Goal: Information Seeking & Learning: Learn about a topic

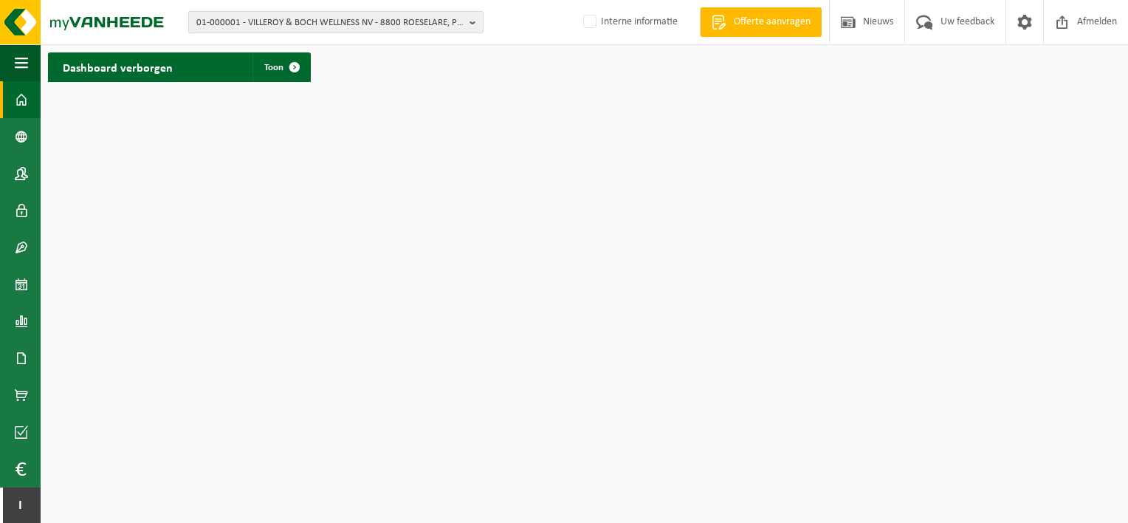
click at [210, 17] on span "01-000001 - VILLEROY & BOCH WELLNESS NV - 8800 ROESELARE, POPULIERSTRAAT 1" at bounding box center [329, 23] width 267 height 22
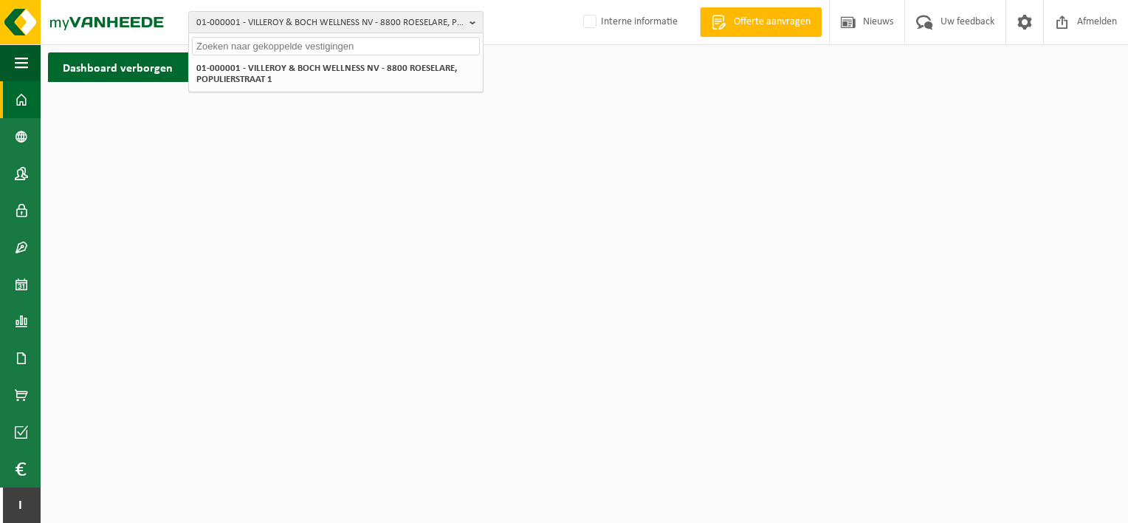
click at [222, 49] on input "text" at bounding box center [336, 46] width 288 height 18
type input "10-898601"
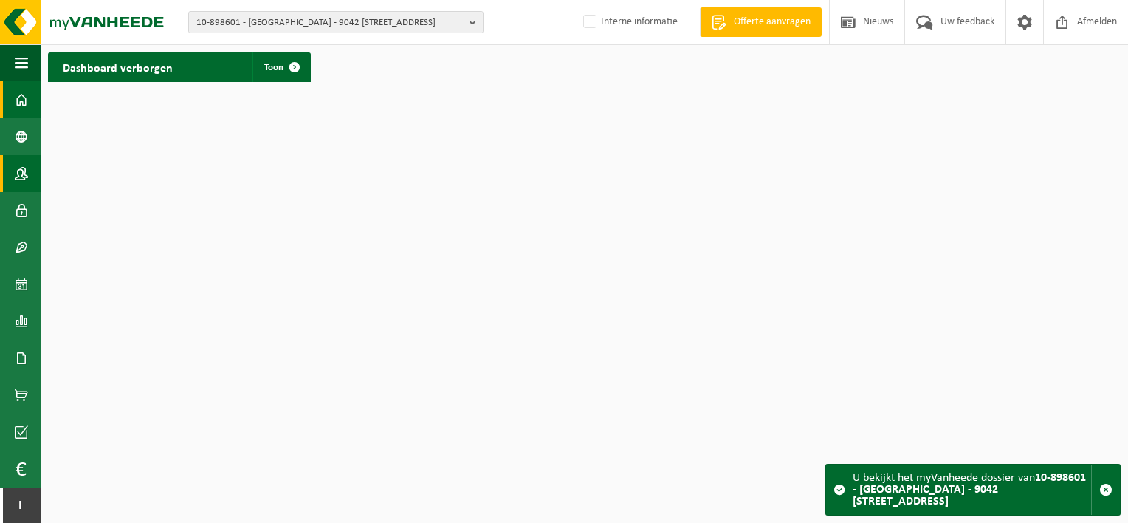
click at [24, 174] on span at bounding box center [21, 173] width 13 height 37
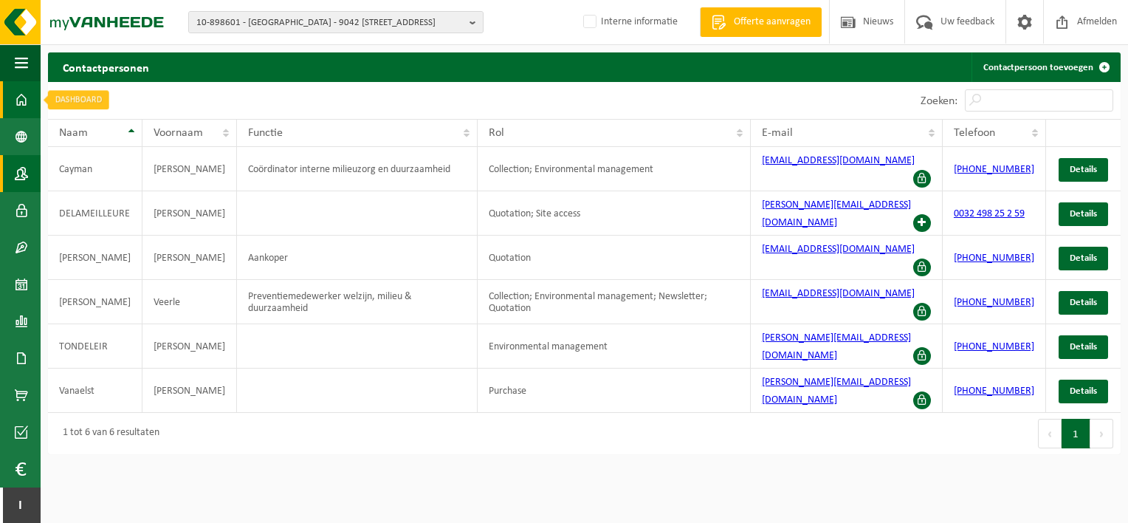
click at [21, 103] on span at bounding box center [21, 99] width 13 height 37
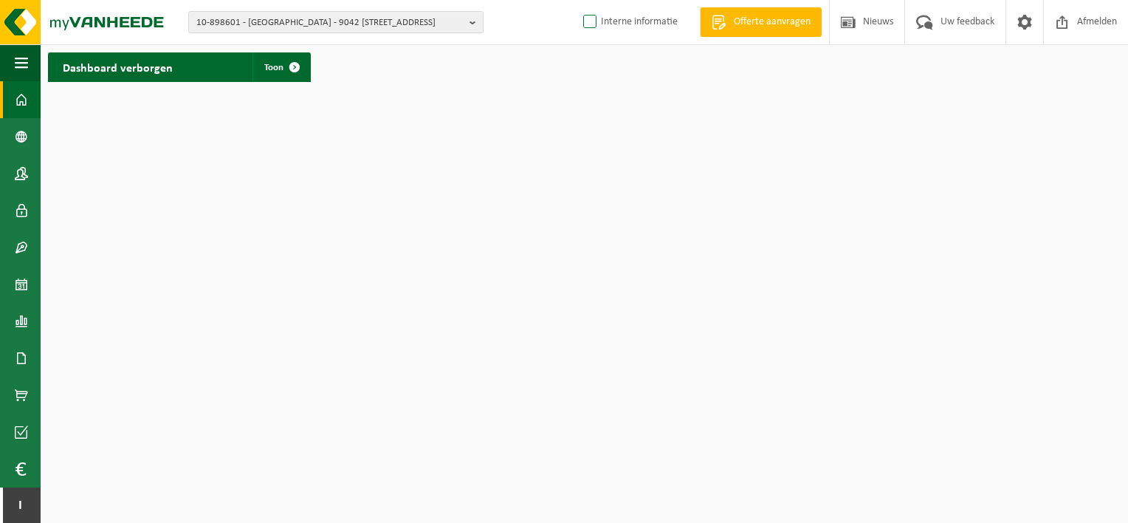
click at [632, 18] on label "Interne informatie" at bounding box center [628, 22] width 97 height 22
click at [578, 0] on input "Interne informatie" at bounding box center [577, -1] width 1 height 1
checkbox input "true"
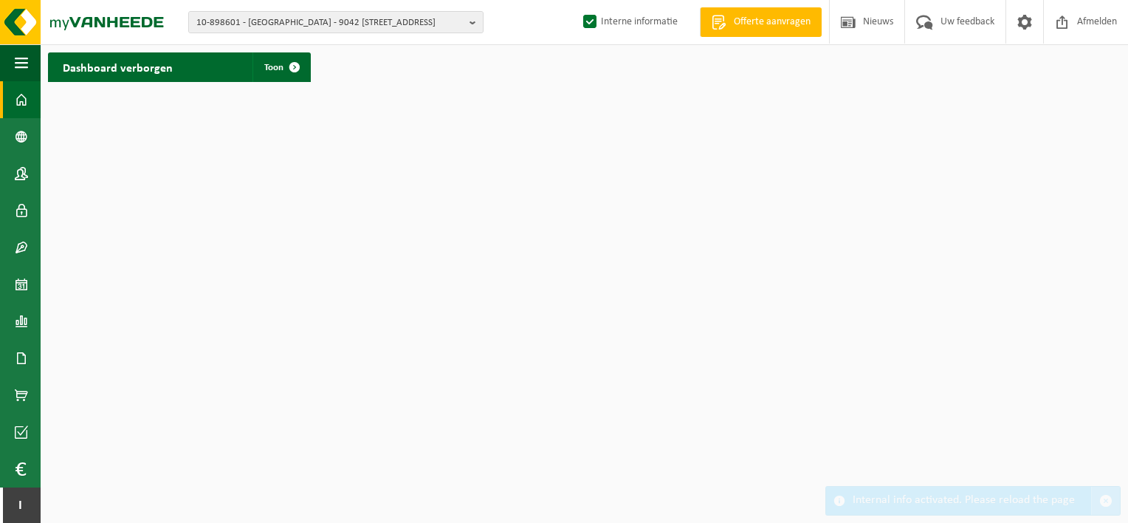
drag, startPoint x: 1105, startPoint y: 499, endPoint x: 834, endPoint y: 466, distance: 272.9
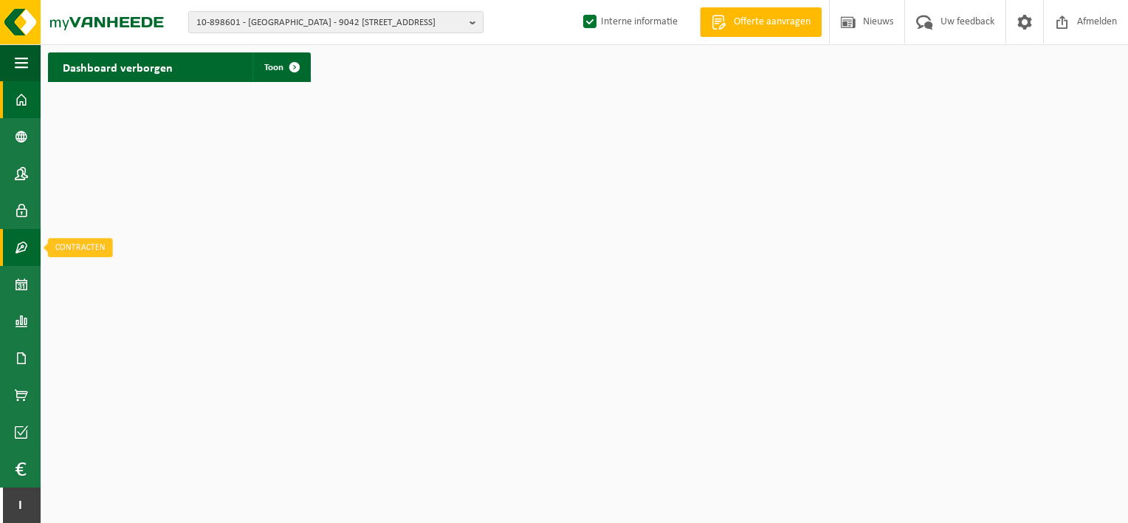
click at [20, 245] on span at bounding box center [21, 247] width 13 height 37
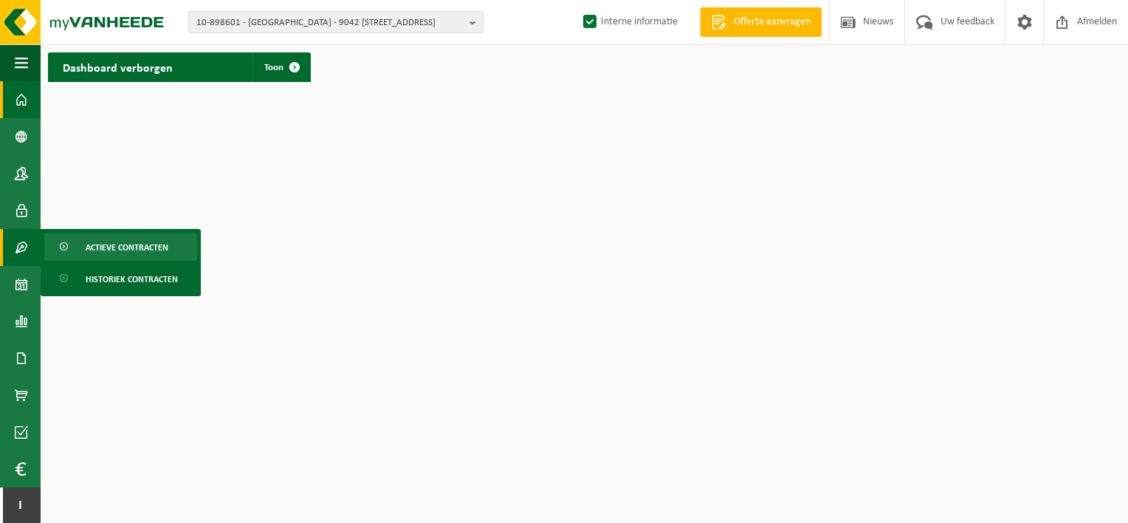
click at [142, 251] on span "Actieve contracten" at bounding box center [127, 247] width 83 height 28
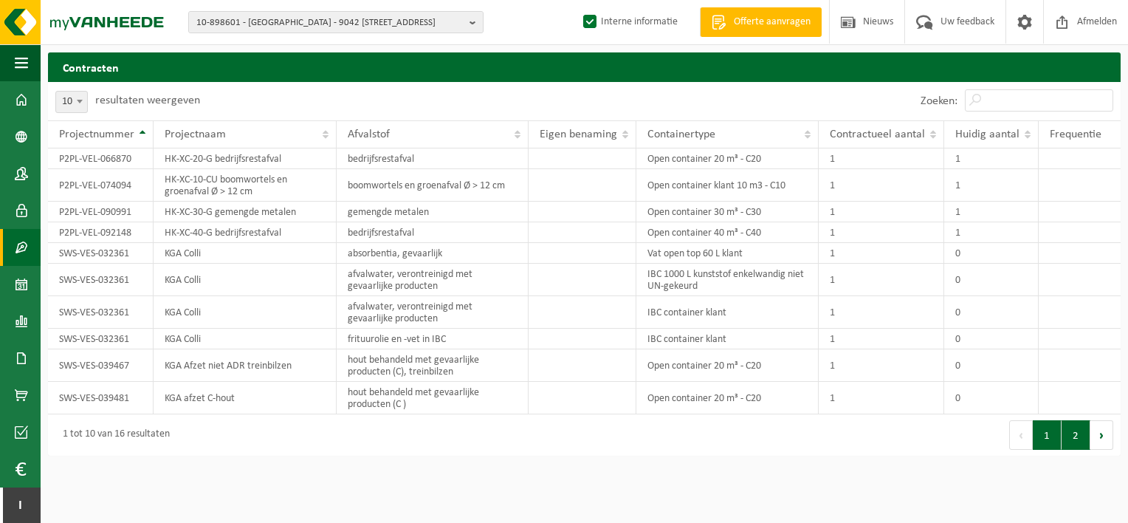
click at [1077, 434] on button "2" at bounding box center [1075, 435] width 29 height 30
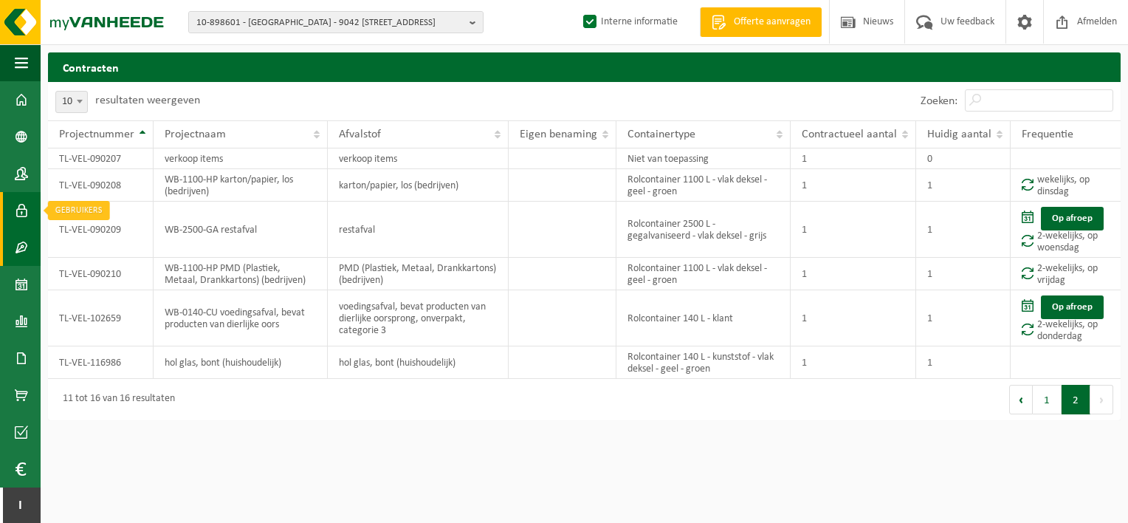
click at [18, 207] on span at bounding box center [21, 210] width 13 height 37
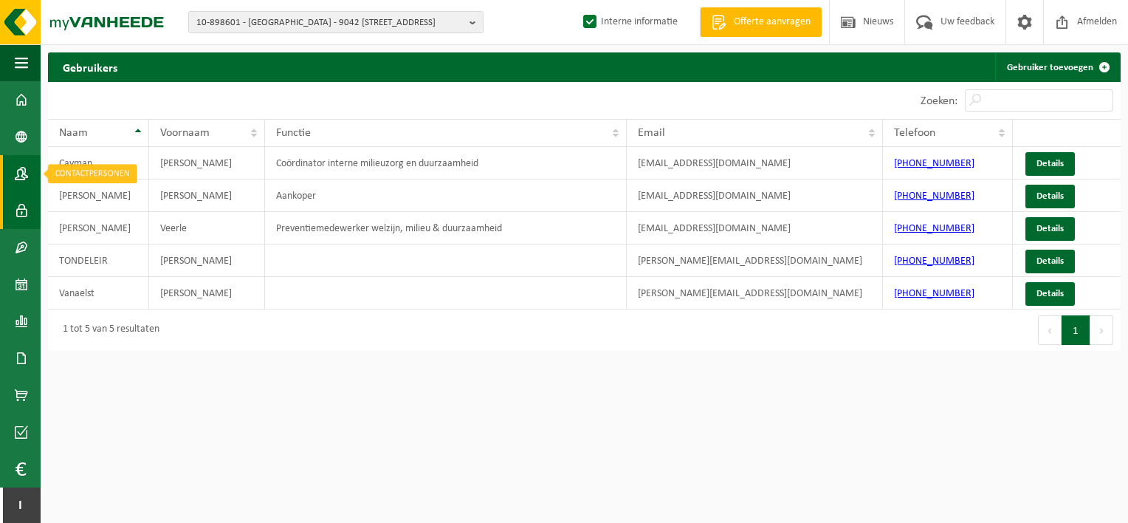
click at [24, 172] on span at bounding box center [21, 173] width 13 height 37
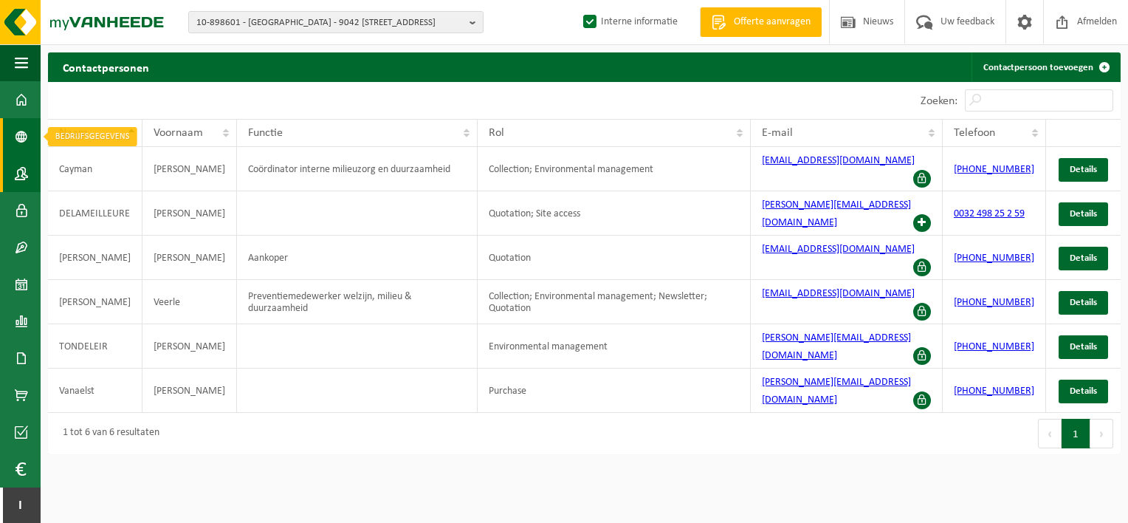
click at [18, 136] on span at bounding box center [21, 136] width 13 height 37
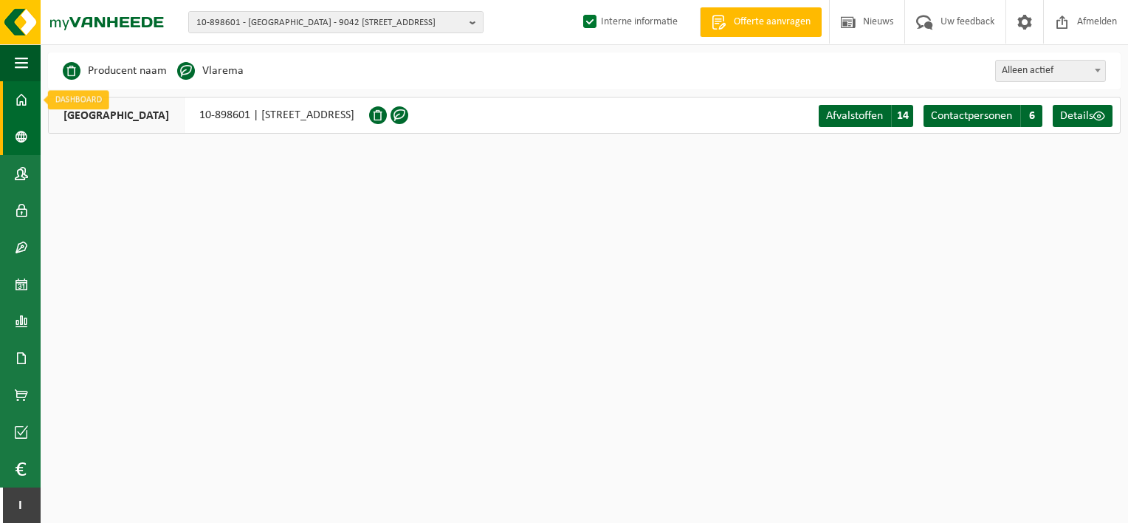
click at [20, 100] on span at bounding box center [21, 99] width 13 height 37
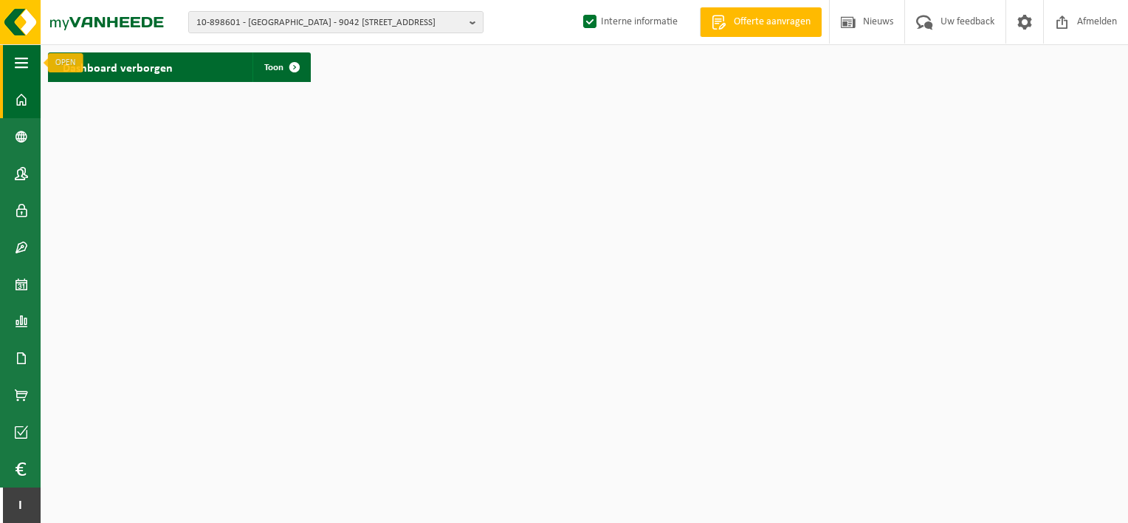
click at [19, 68] on span "button" at bounding box center [21, 62] width 13 height 37
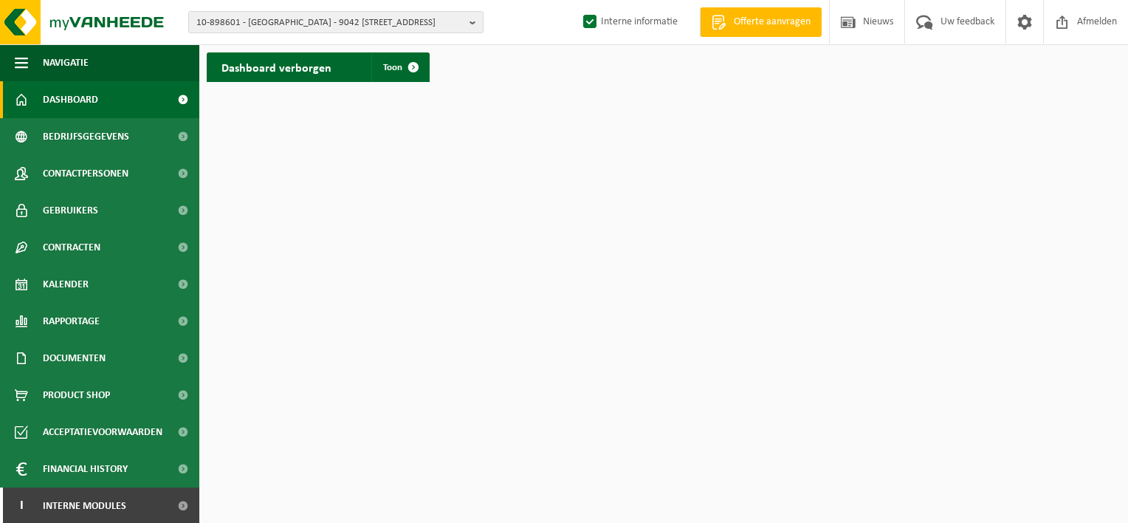
click at [343, 142] on html "10-898601 - BRANDWEERSCHOOL PAULO - 9042 MENDONK, SPRENDONKSTRAAT 5 01-065121 -…" at bounding box center [564, 261] width 1128 height 523
click at [21, 53] on span "button" at bounding box center [21, 62] width 13 height 37
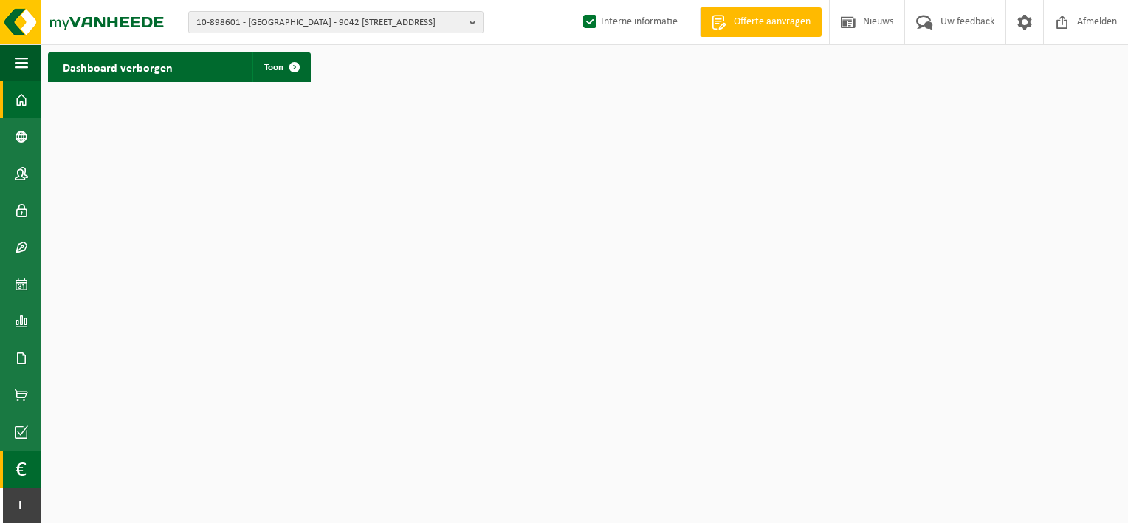
click at [22, 463] on span at bounding box center [20, 468] width 11 height 37
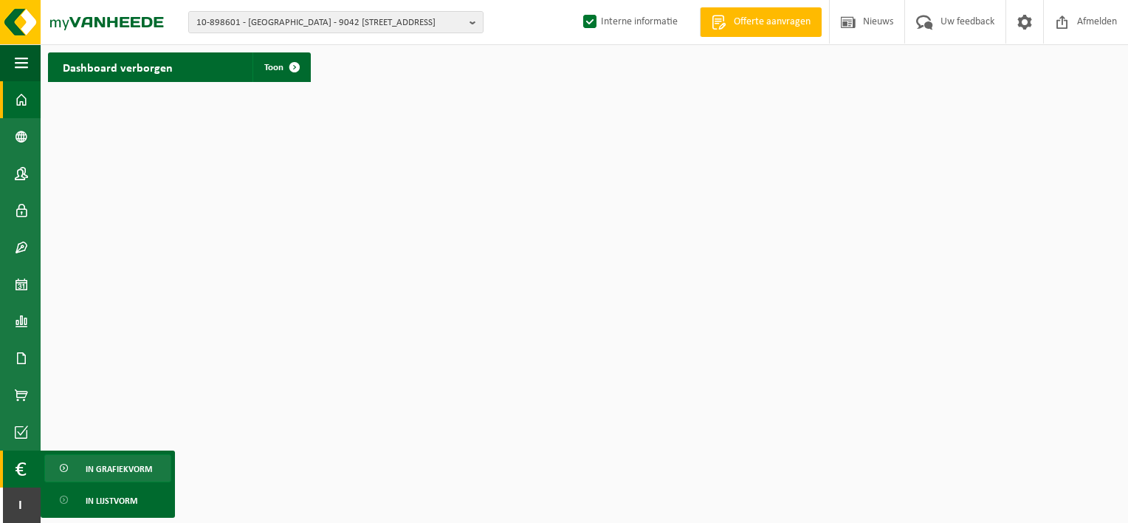
click at [115, 460] on span "In grafiekvorm" at bounding box center [119, 469] width 66 height 28
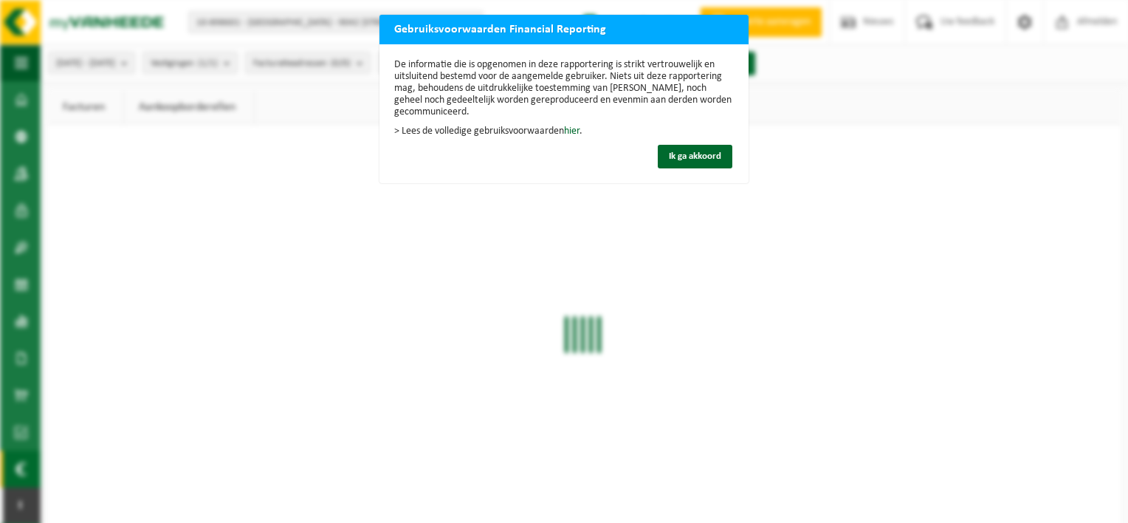
click at [818, 240] on div "Gebruiksvoorwaarden Financial Reporting De informatie die is opgenomen in deze …" at bounding box center [564, 261] width 1128 height 523
click at [695, 156] on span "Ik ga akkoord" at bounding box center [695, 156] width 52 height 10
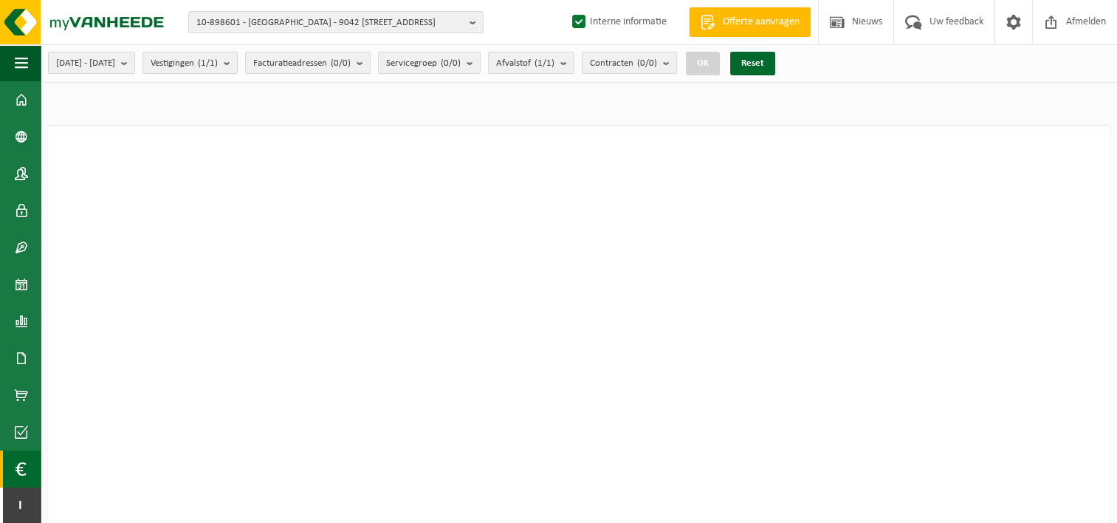
click at [218, 61] on count "(1/1)" at bounding box center [208, 63] width 20 height 10
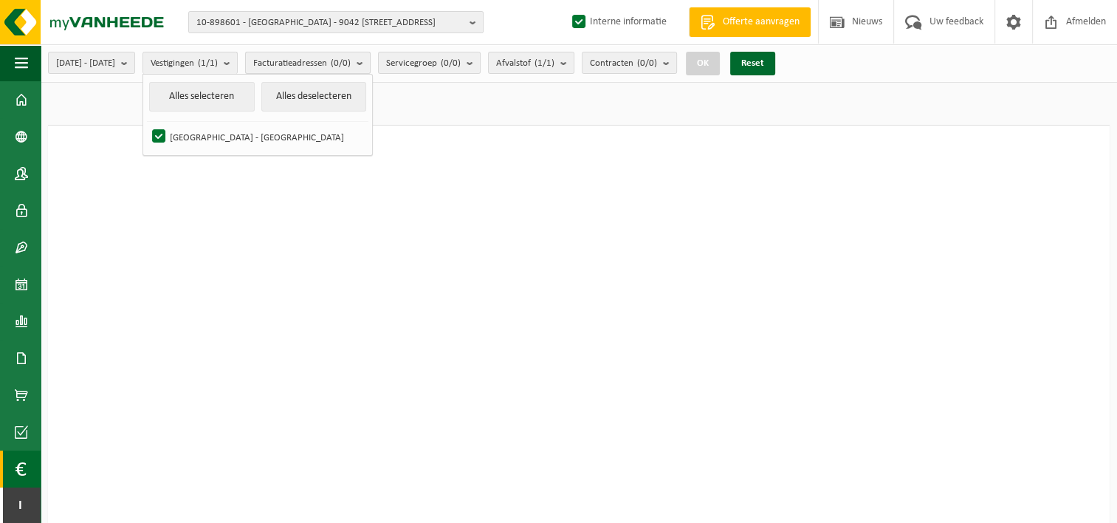
click at [333, 61] on span "Facturatieadressen (0/0)" at bounding box center [301, 63] width 97 height 22
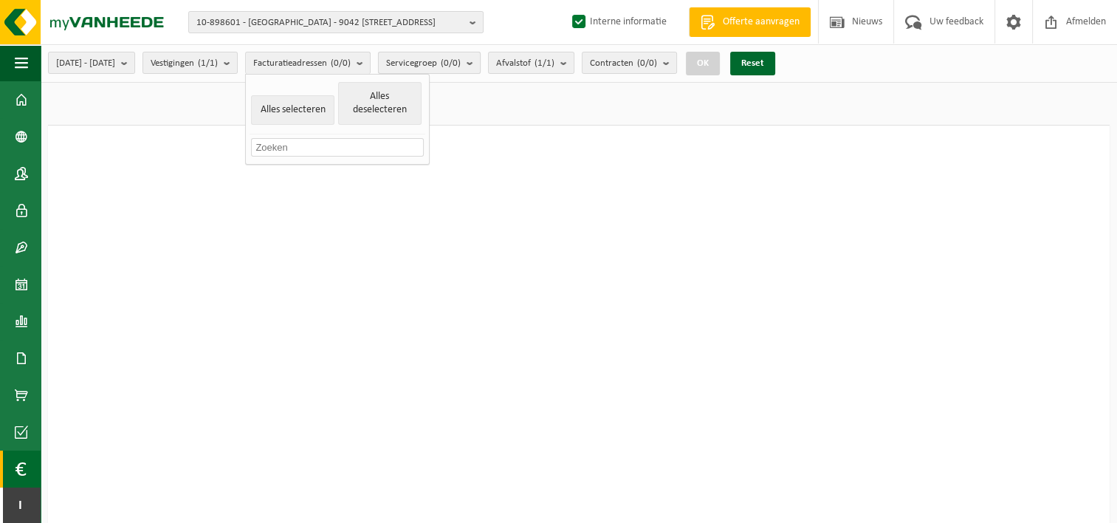
click at [453, 62] on span "Servicegroep (0/0)" at bounding box center [423, 63] width 75 height 22
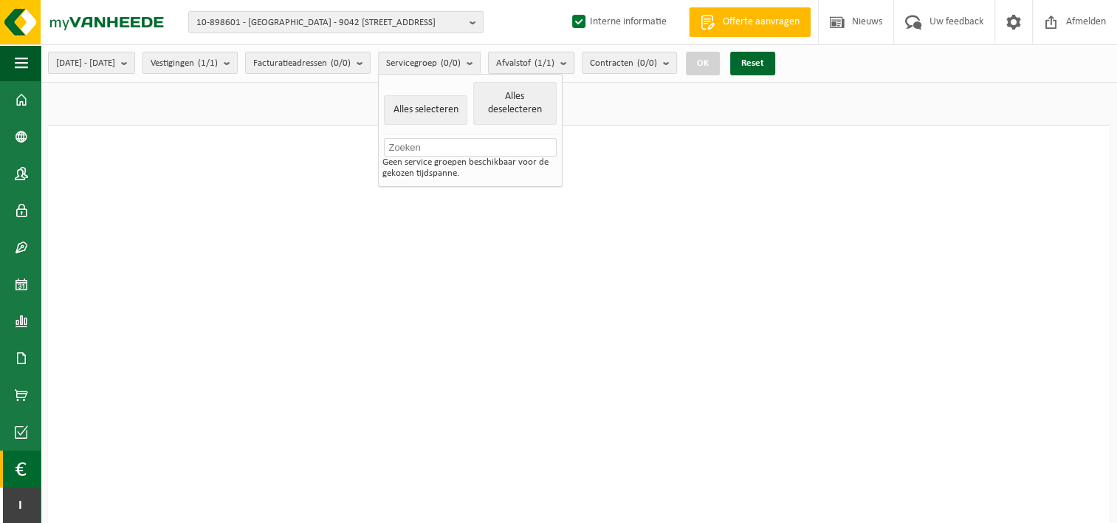
click at [574, 62] on button "Afvalstof (1/1)" at bounding box center [531, 63] width 86 height 22
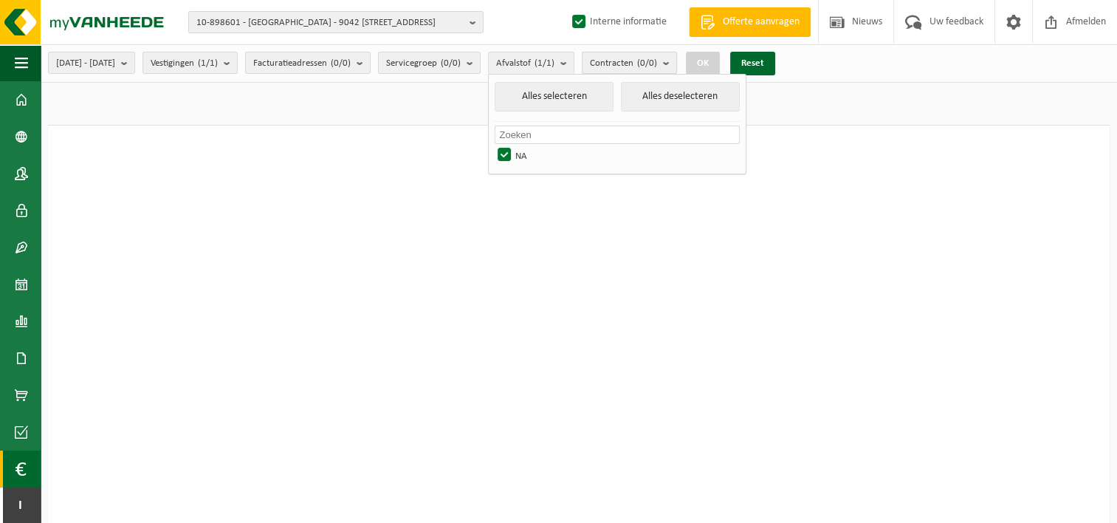
click at [657, 62] on span "Contracten (0/0)" at bounding box center [623, 63] width 67 height 22
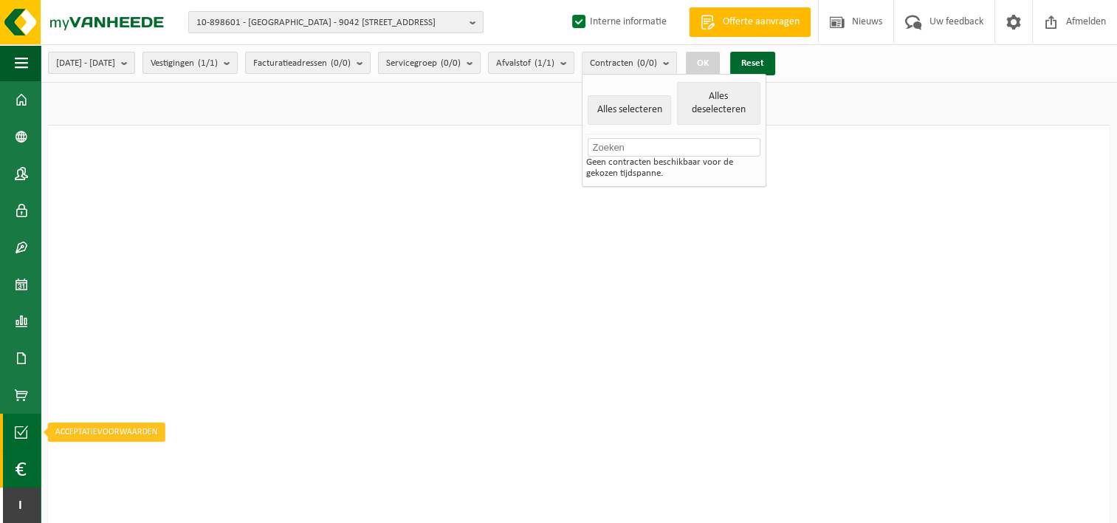
click at [18, 431] on span at bounding box center [21, 431] width 13 height 37
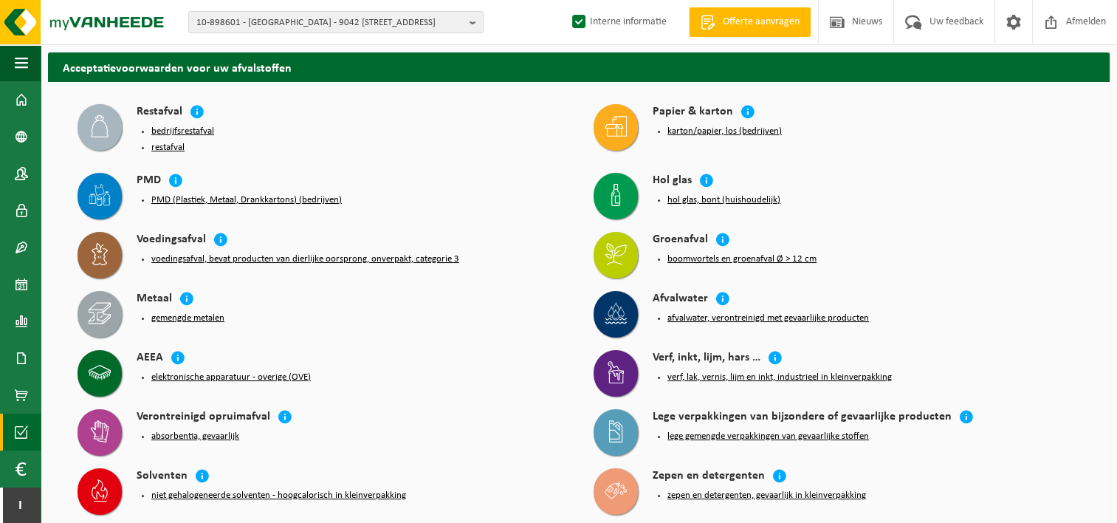
click at [192, 129] on button "bedrijfsrestafval" at bounding box center [182, 131] width 63 height 12
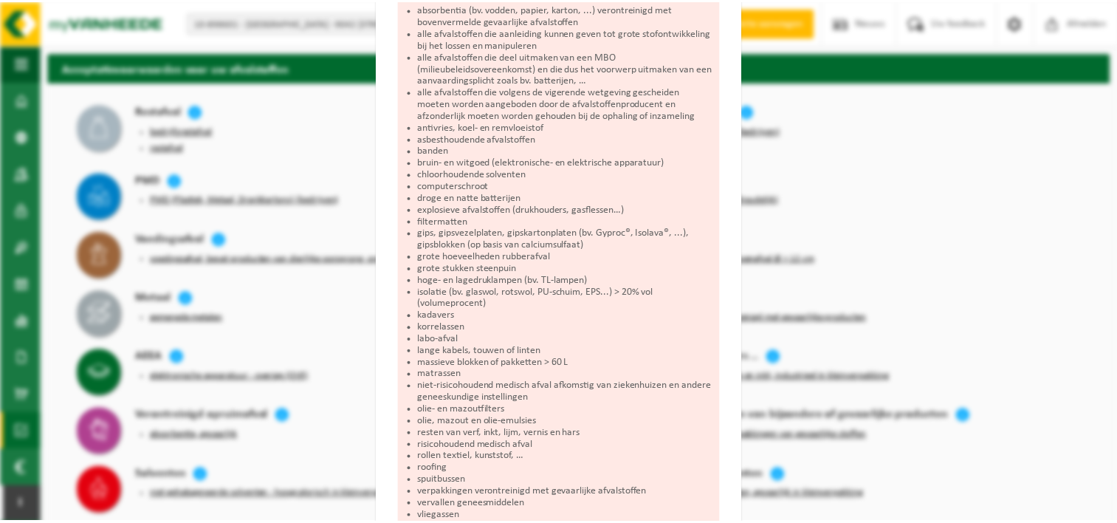
scroll to position [295, 0]
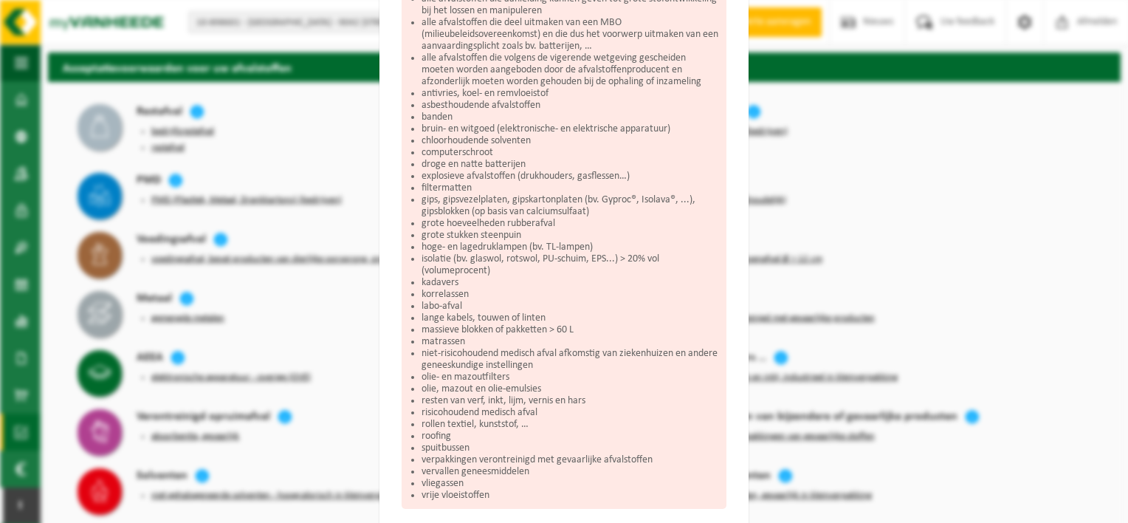
click at [895, 189] on div "Bedrijfsrestafval Sluiten Acceptatievoorwaarden voor bedrijfsrestafval Wat hoor…" at bounding box center [564, 261] width 1128 height 523
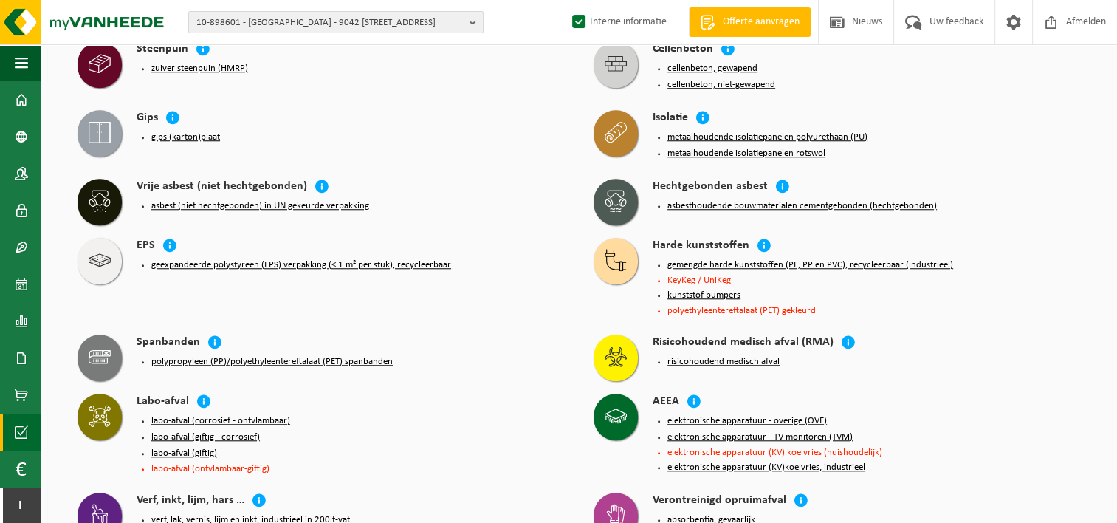
scroll to position [1476, 0]
